Goal: Find specific page/section: Find specific page/section

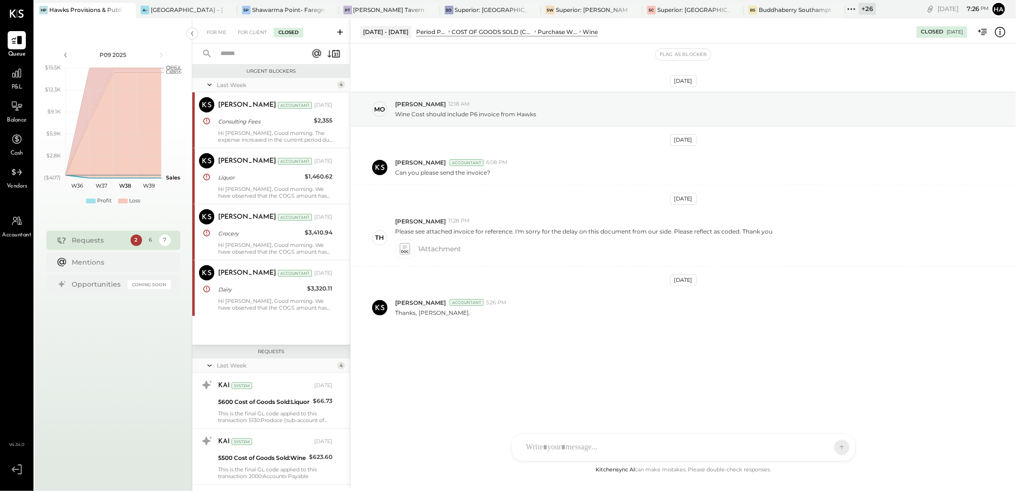
scroll to position [724, 0]
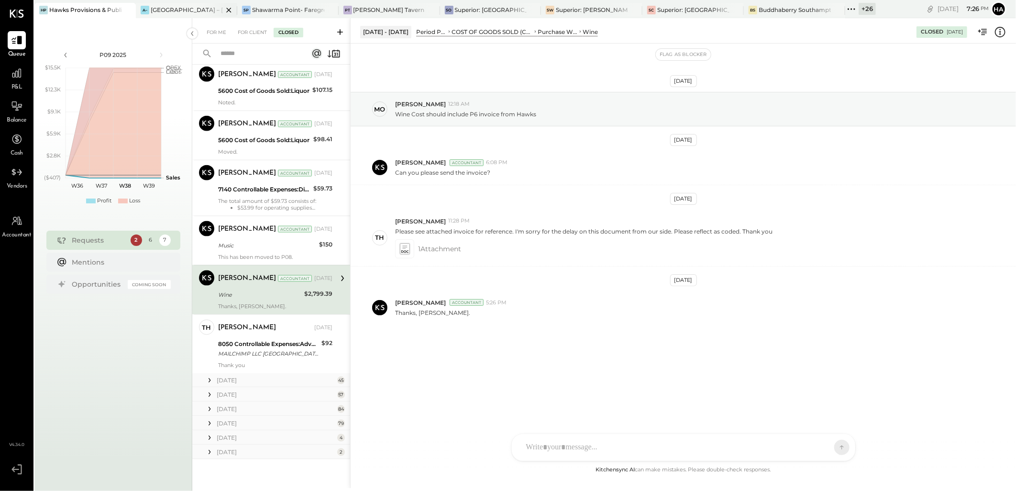
click at [199, 9] on div "[GEOGRAPHIC_DATA] – [GEOGRAPHIC_DATA]" at bounding box center [187, 10] width 72 height 8
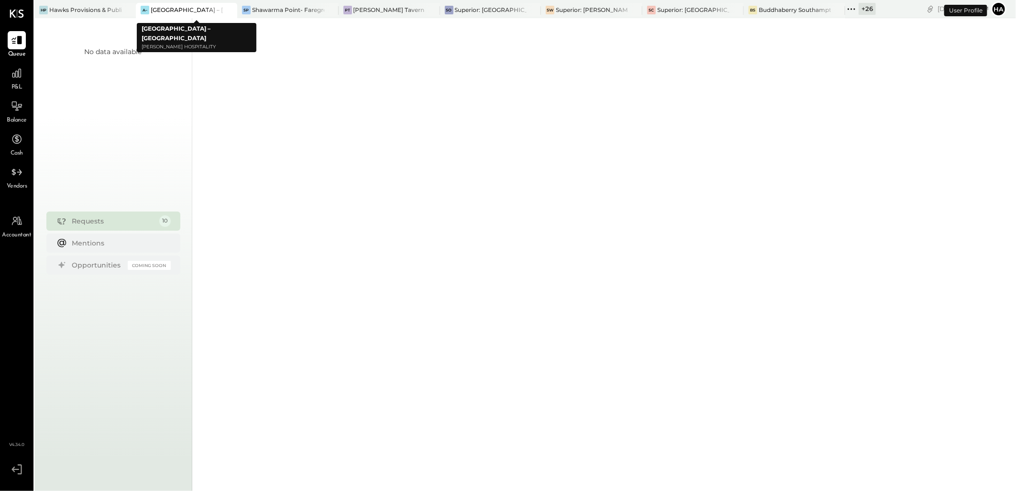
click at [232, 11] on icon at bounding box center [229, 9] width 12 height 11
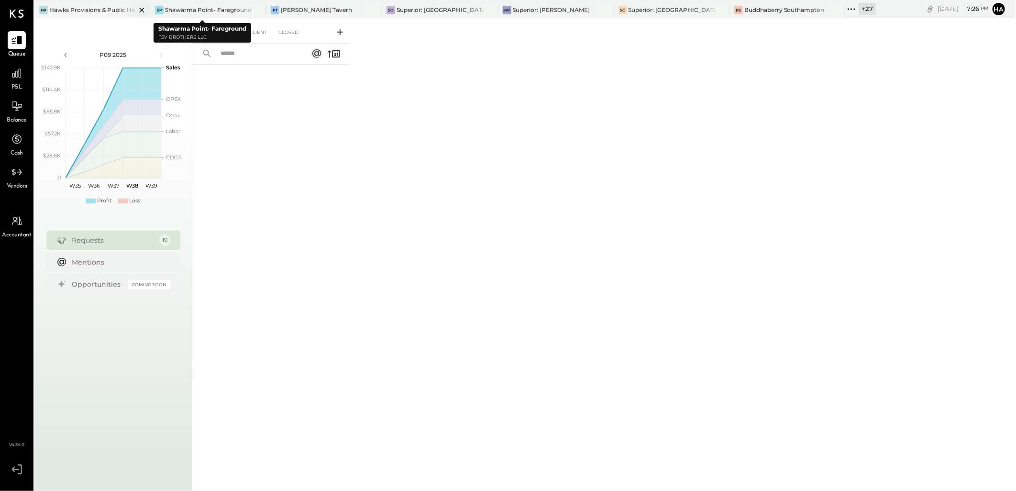
click at [102, 9] on div "Hawks Provisions & Public House" at bounding box center [92, 10] width 87 height 8
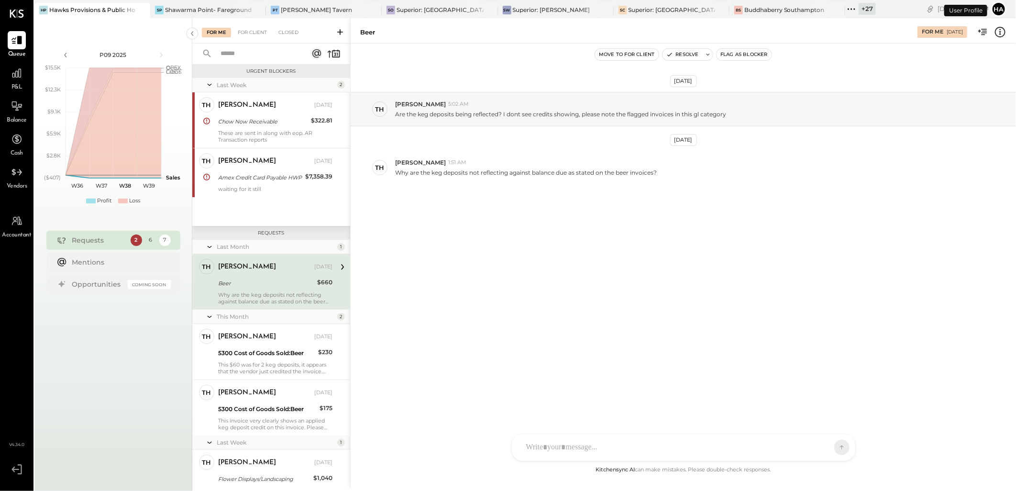
scroll to position [6, 0]
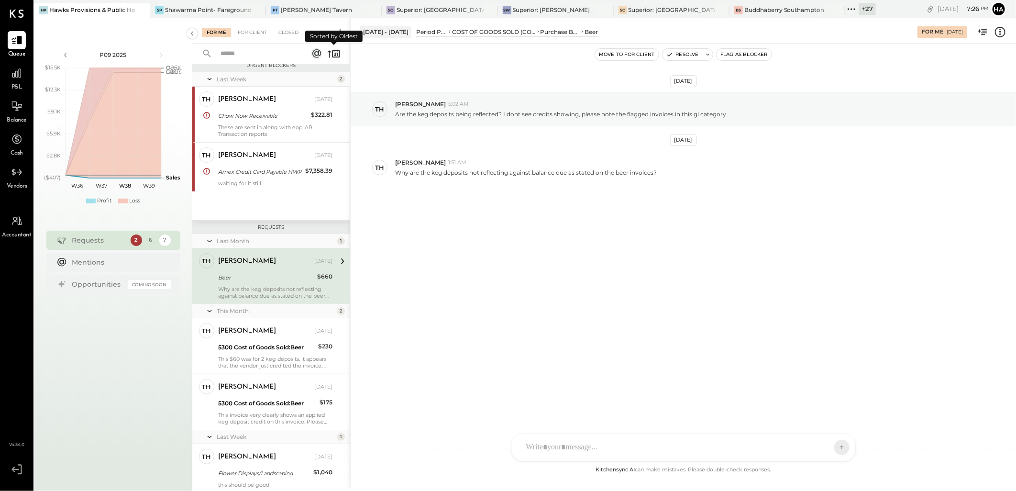
click at [328, 55] on icon at bounding box center [333, 53] width 13 height 13
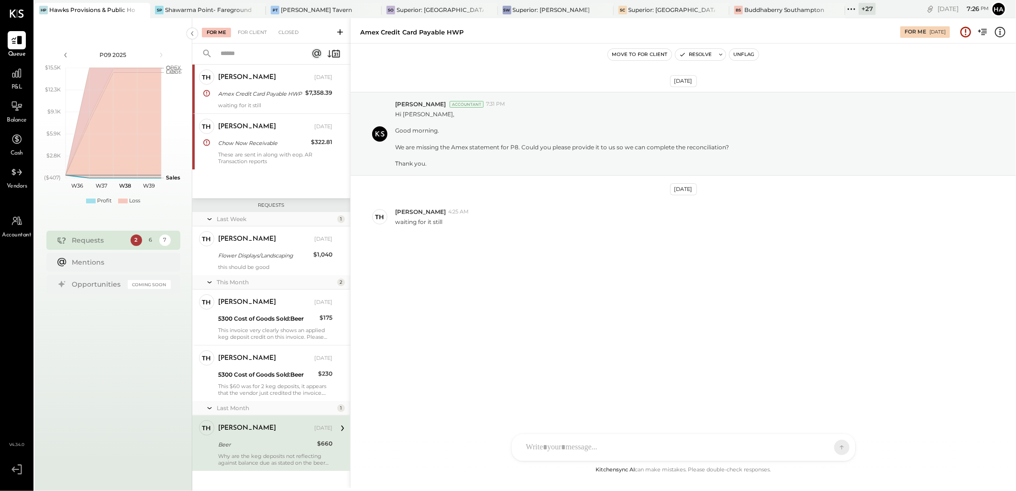
scroll to position [39, 0]
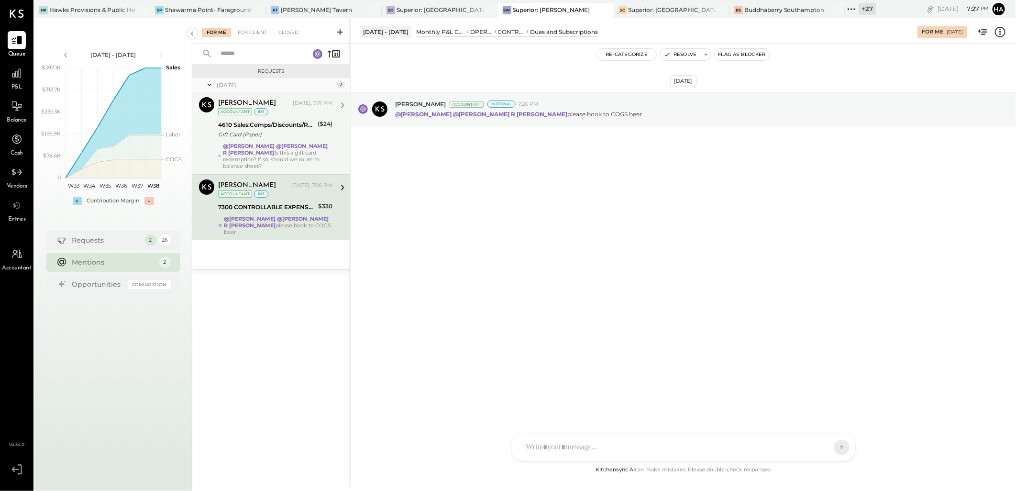
click at [281, 141] on div "Margot Bloch Today, 7:17 PM Accountant int 4610 Sales:Comps/Discounts/Refunds:G…" at bounding box center [275, 133] width 114 height 72
